Goal: Navigation & Orientation: Find specific page/section

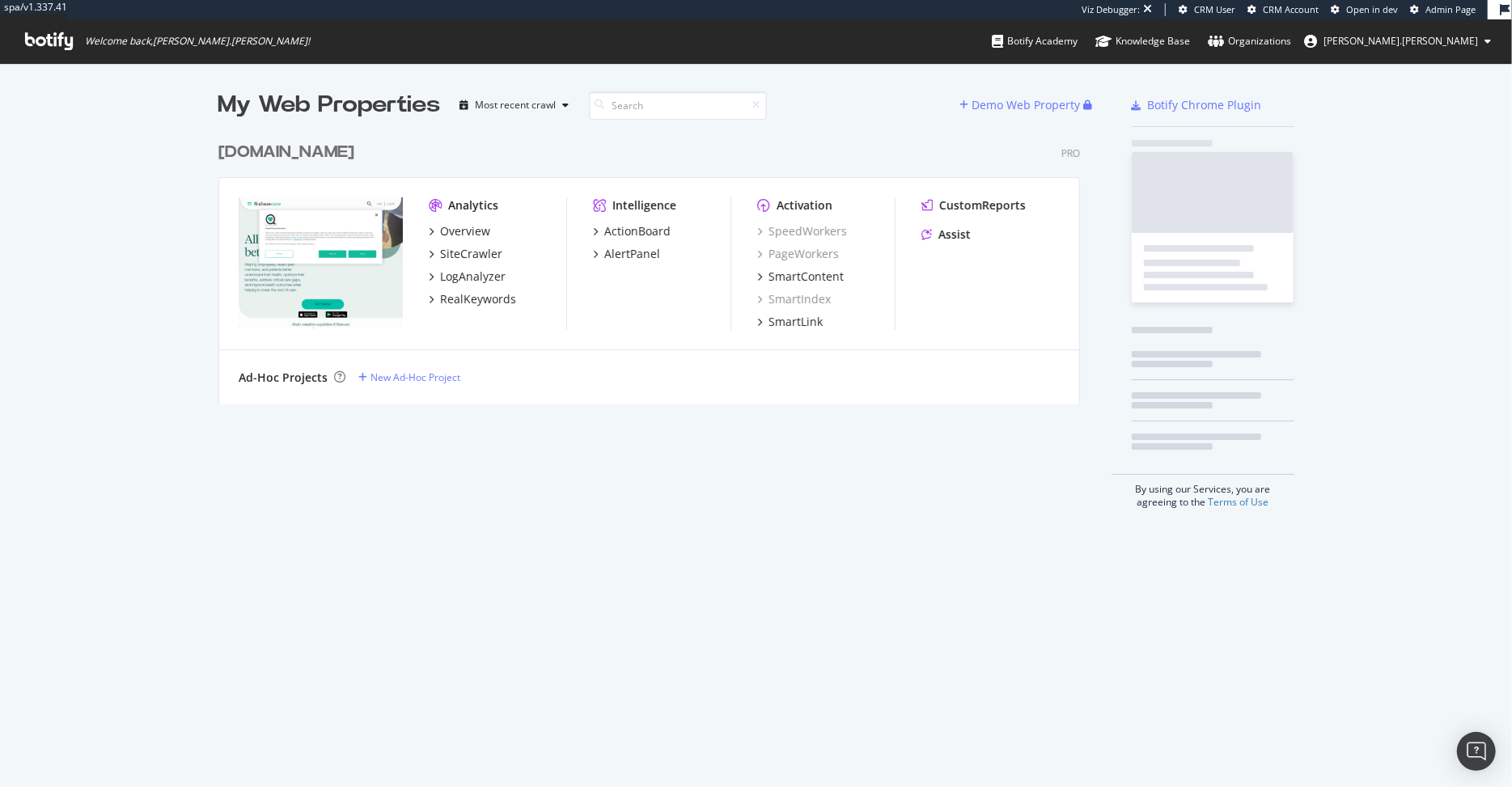
scroll to position [283, 874]
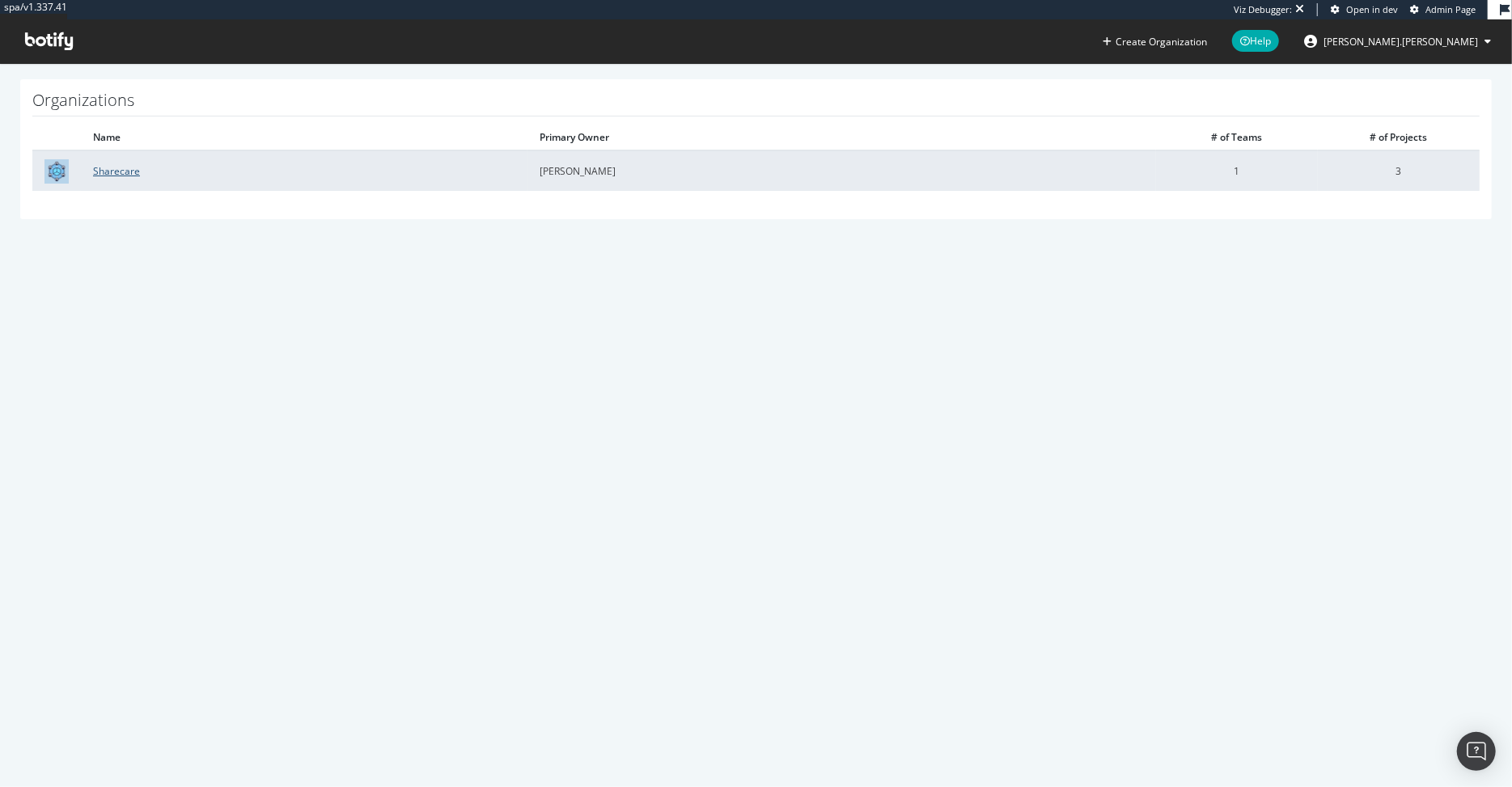
click at [114, 169] on link "Sharecare" at bounding box center [117, 171] width 47 height 14
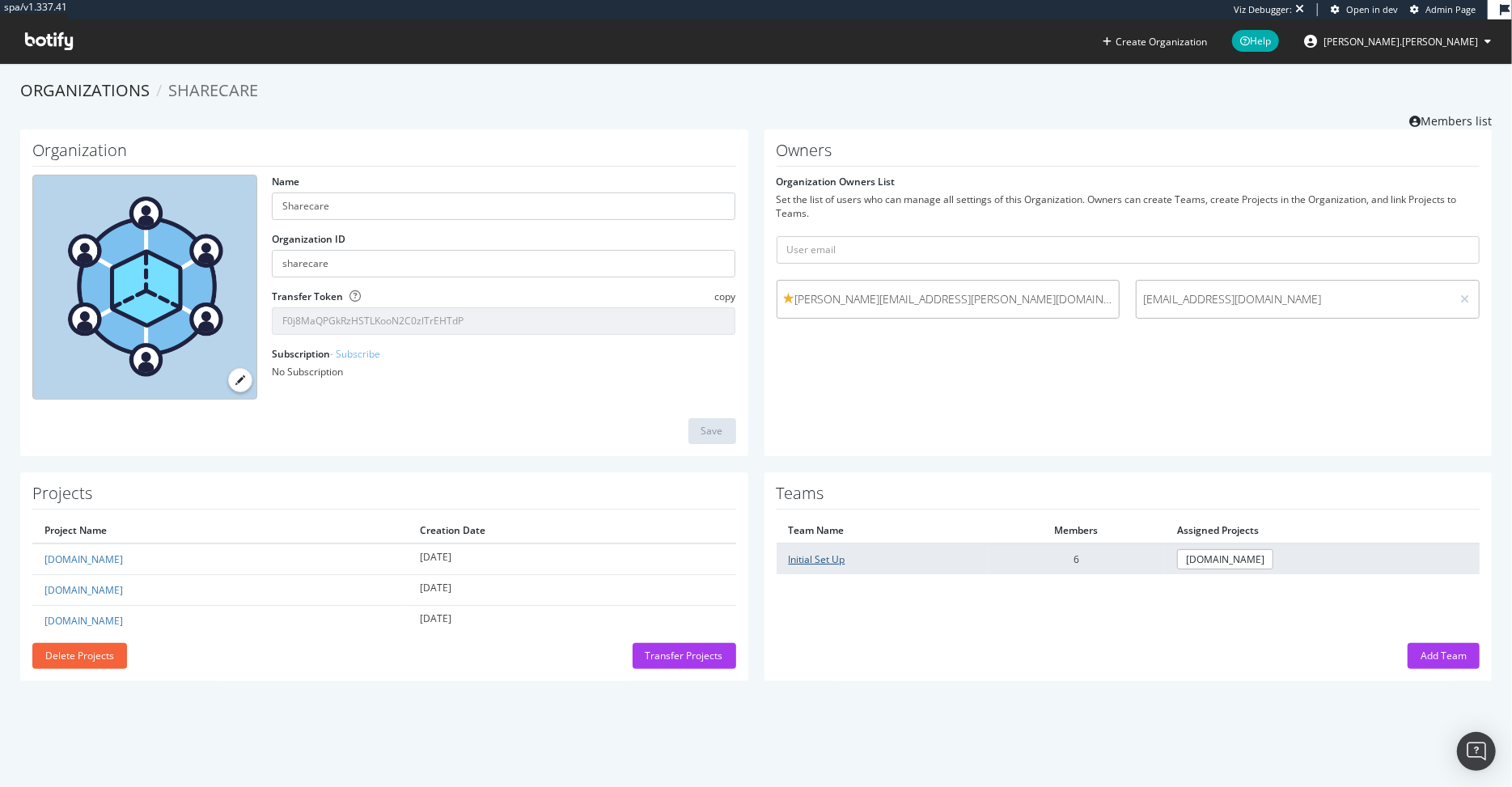
click at [819, 555] on link "Initial Set Up" at bounding box center [817, 559] width 56 height 14
